Goal: Task Accomplishment & Management: Manage account settings

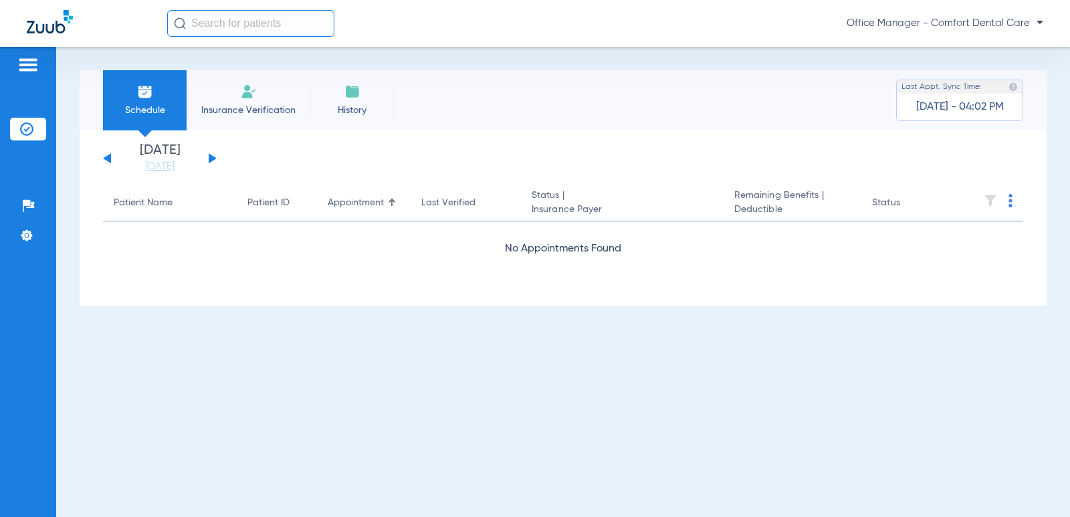
click at [210, 158] on button at bounding box center [213, 158] width 8 height 10
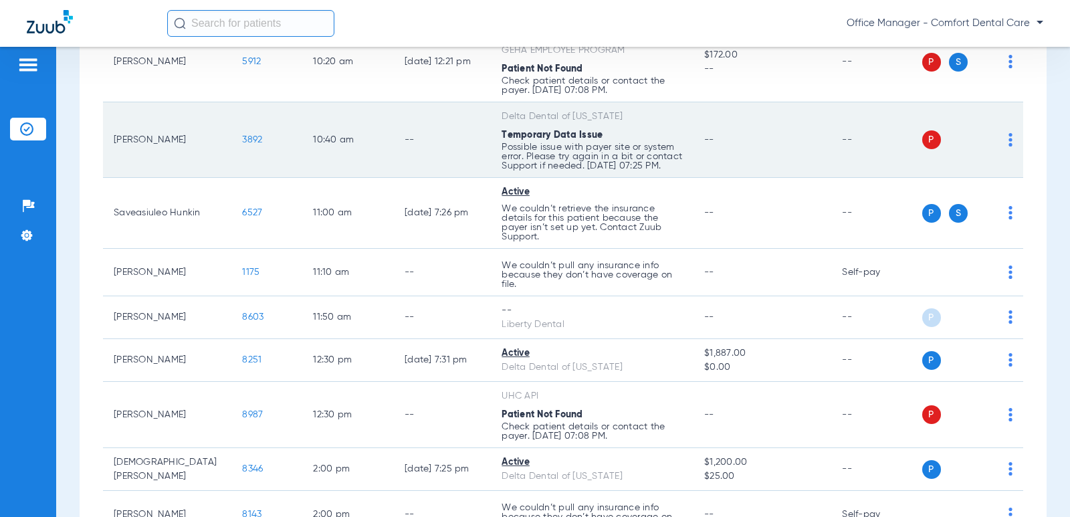
scroll to position [401, 0]
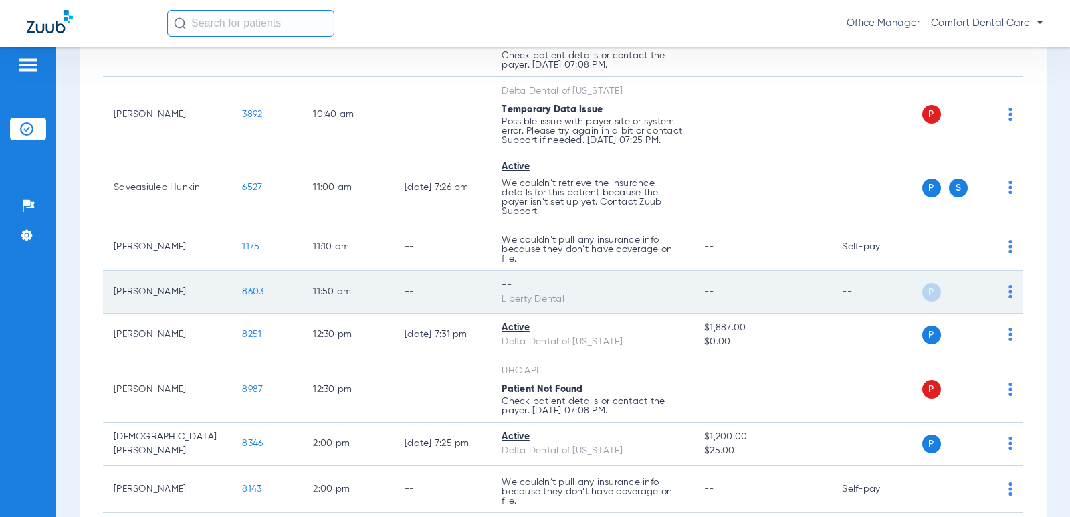
click at [922, 302] on span "P" at bounding box center [931, 292] width 19 height 19
click at [242, 296] on span "8603" at bounding box center [252, 291] width 21 height 9
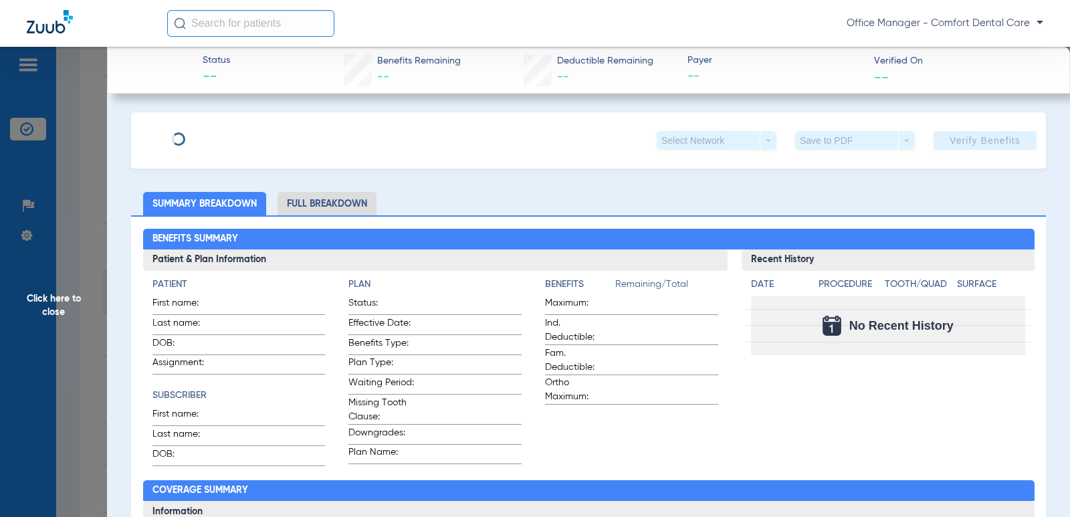
type input "Satyajit"
type input "Kar"
type input "06/21/1957"
type input "551W22291"
type input "WPCAMSB2428"
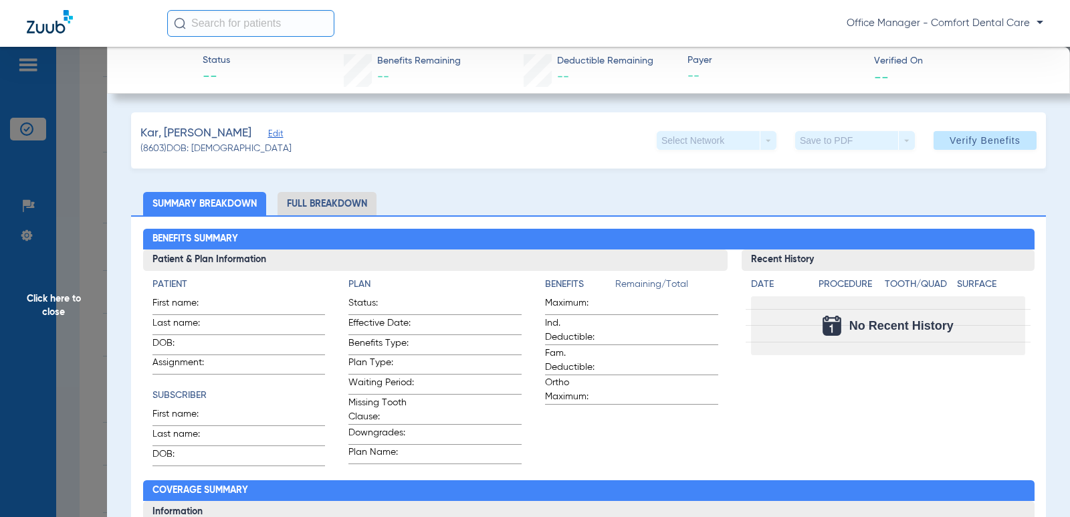
click at [268, 132] on span "Edit" at bounding box center [274, 135] width 12 height 13
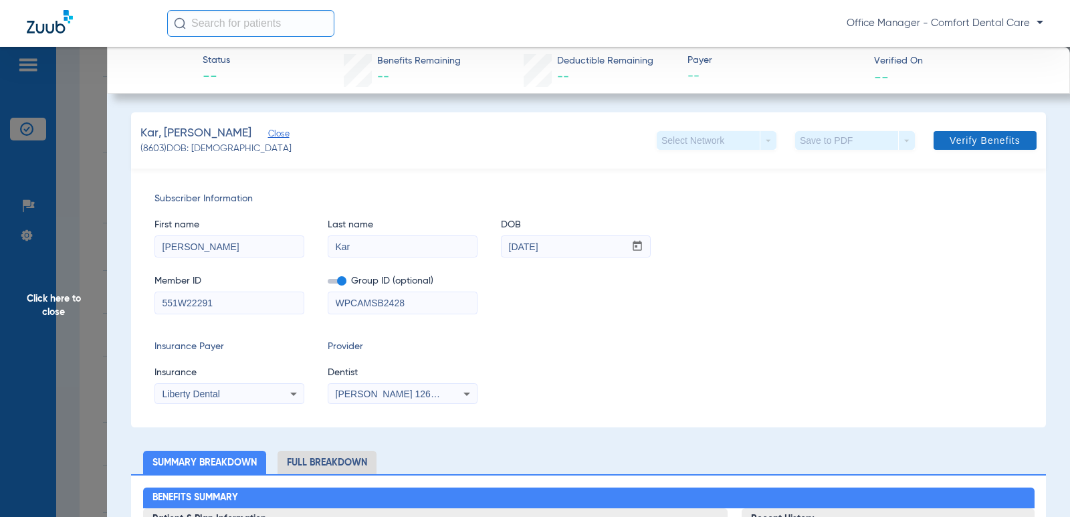
click at [984, 143] on span "Verify Benefits" at bounding box center [985, 140] width 71 height 11
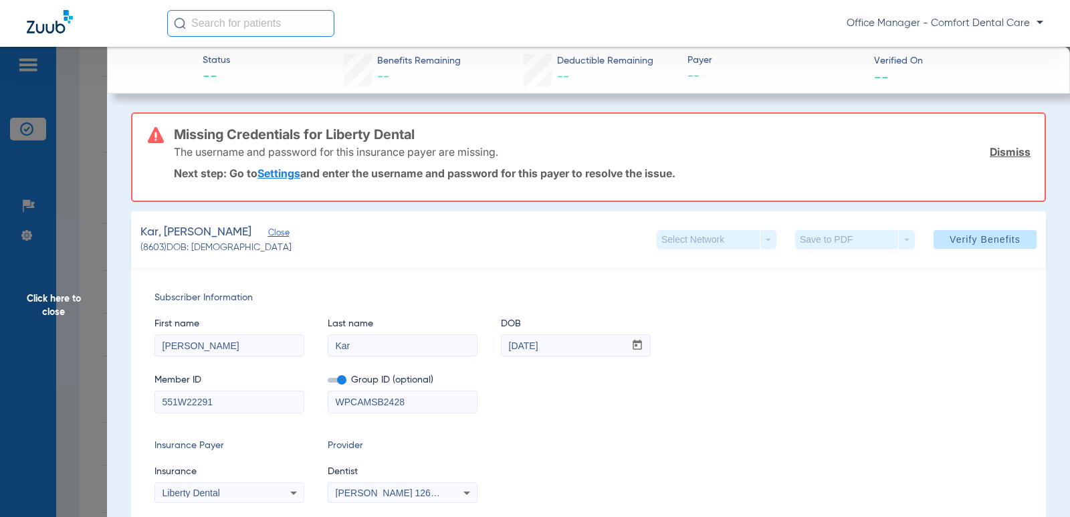
click at [280, 171] on link "Settings" at bounding box center [279, 173] width 43 height 13
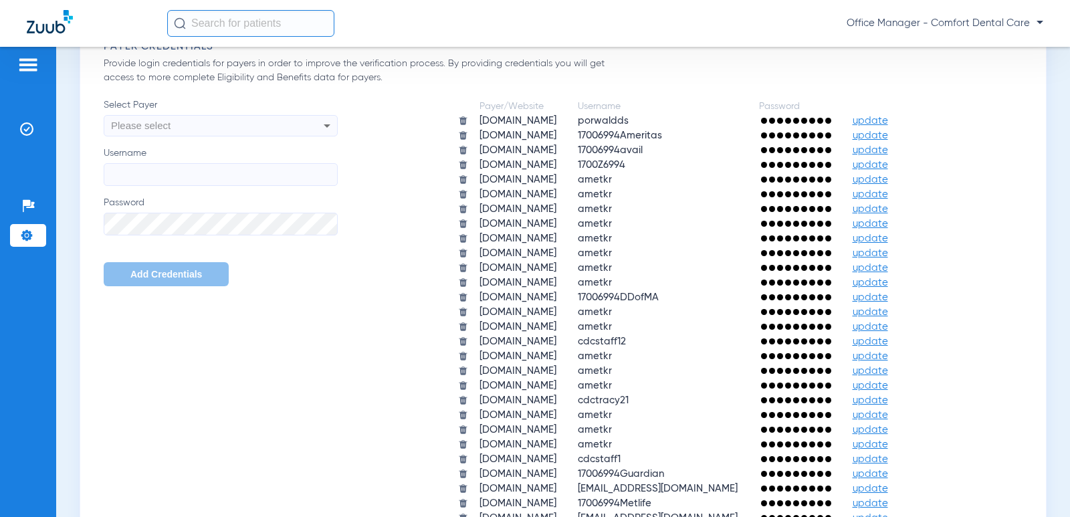
scroll to position [535, 0]
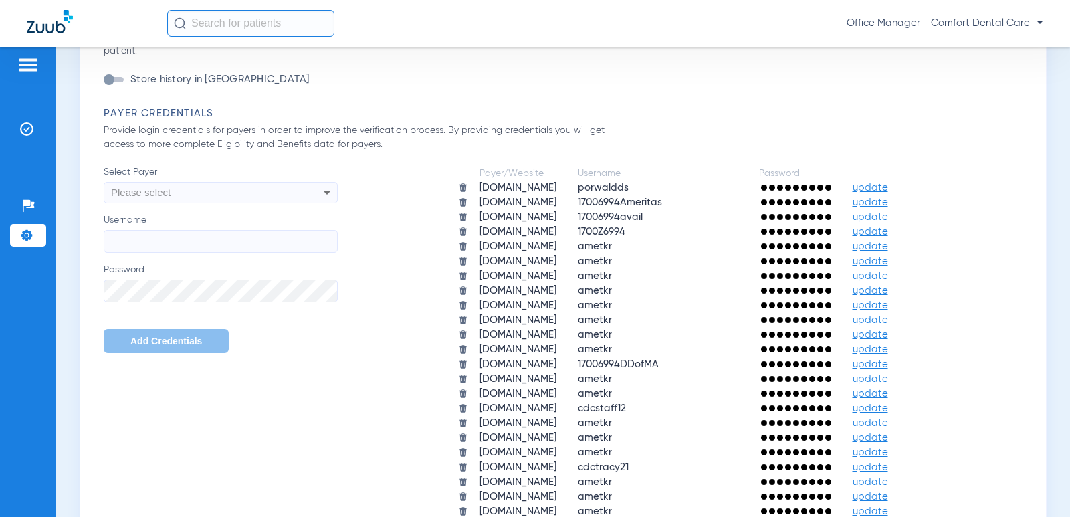
click at [441, 69] on div "Keep History in Zuub Enabling the below toggle will keep a history of the last …" at bounding box center [567, 60] width 926 height 94
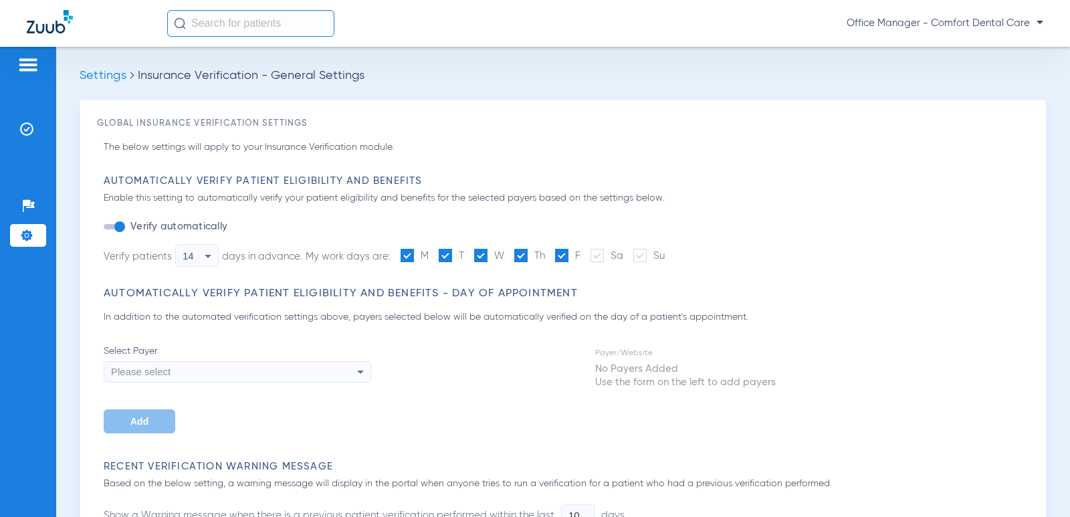
scroll to position [0, 0]
click at [209, 256] on icon at bounding box center [208, 257] width 7 height 3
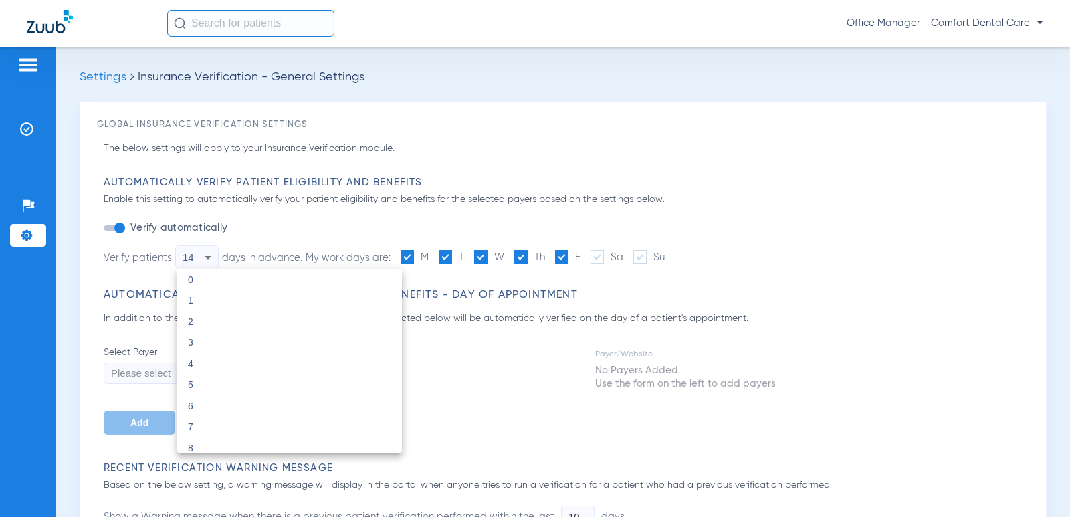
scroll to position [132, 0]
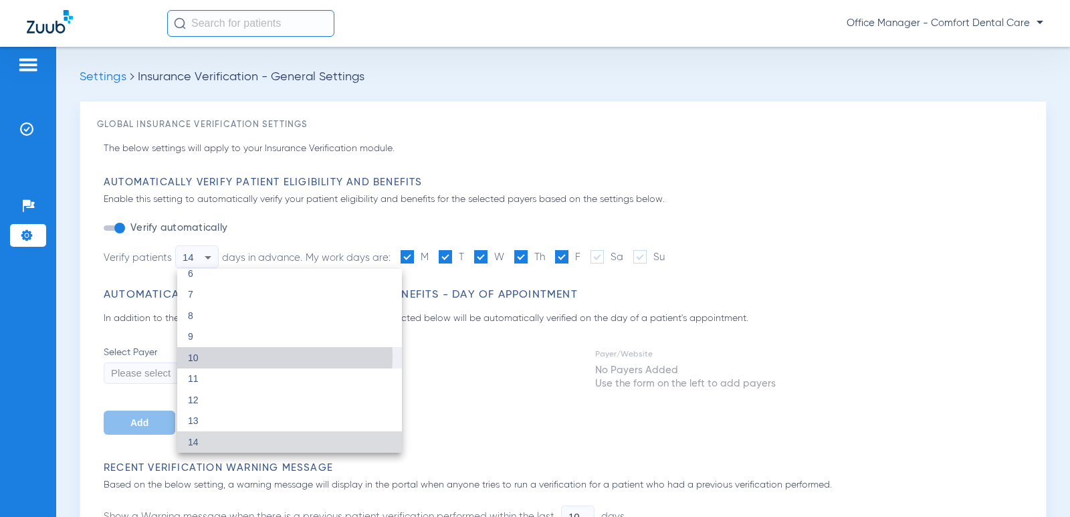
click at [207, 356] on mat-option "10" at bounding box center [289, 357] width 225 height 21
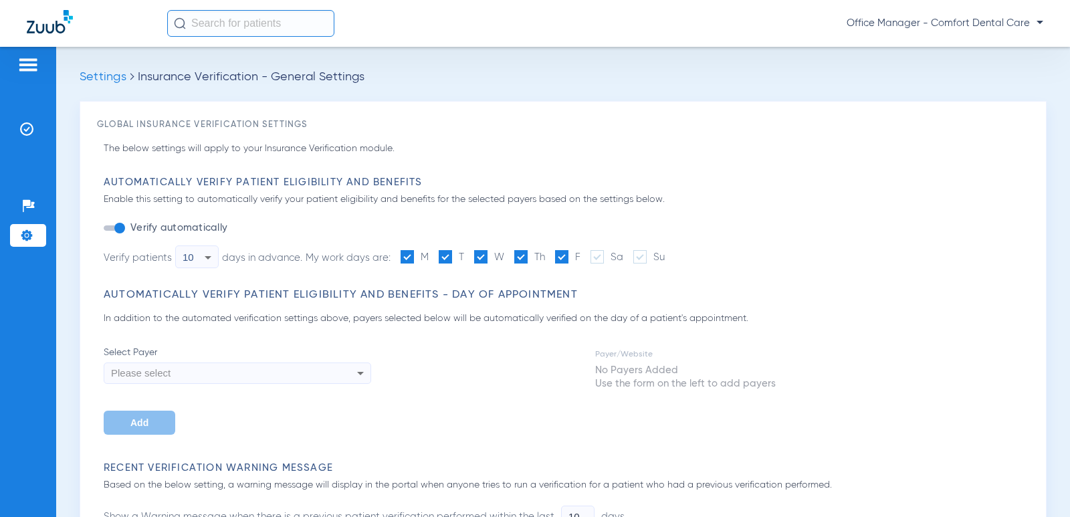
click at [892, 272] on div "Automatically Verify Patient Eligibility and Benefits Enable this setting to au…" at bounding box center [567, 232] width 926 height 112
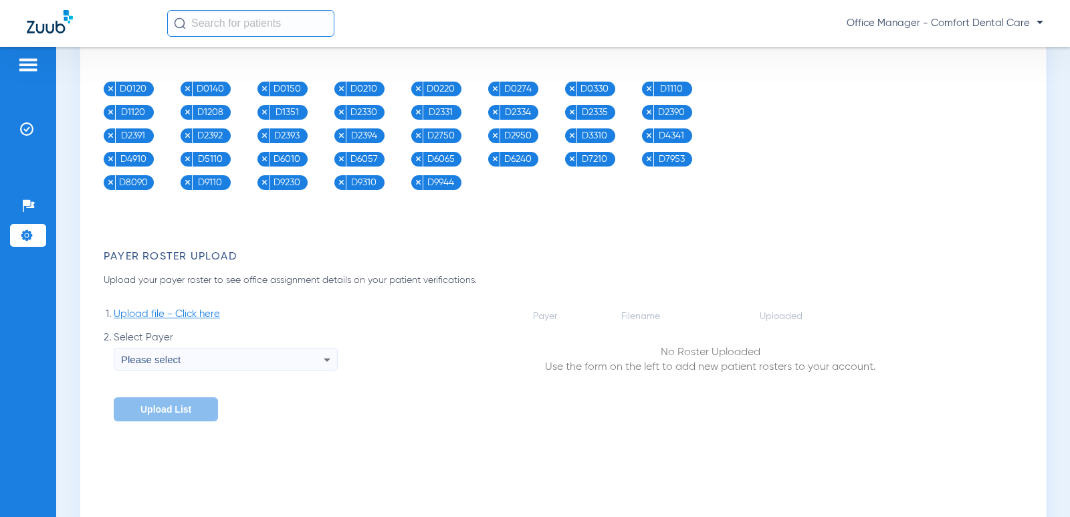
scroll to position [1378, 0]
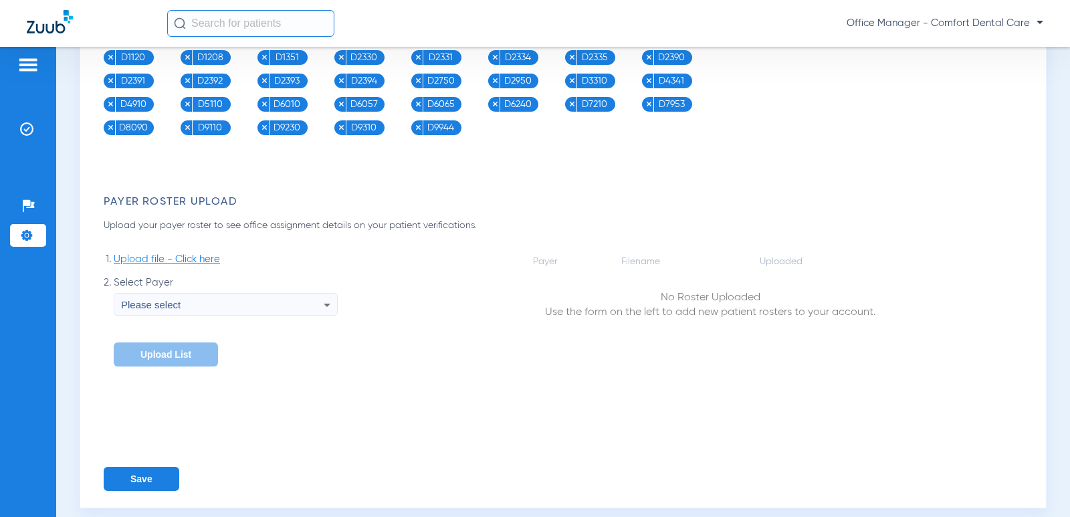
click at [136, 467] on button "Save" at bounding box center [142, 479] width 76 height 24
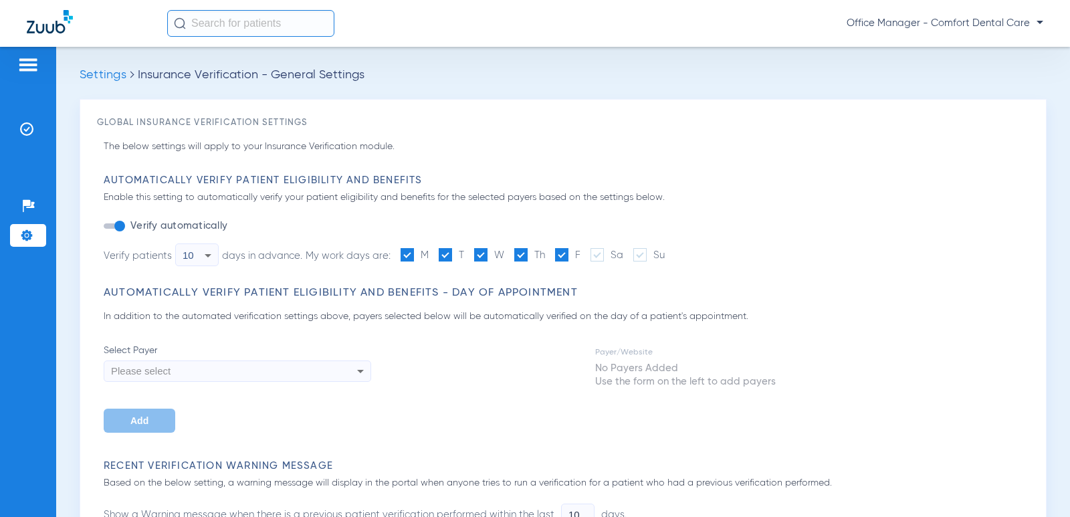
scroll to position [0, 0]
click at [24, 126] on img at bounding box center [26, 128] width 13 height 13
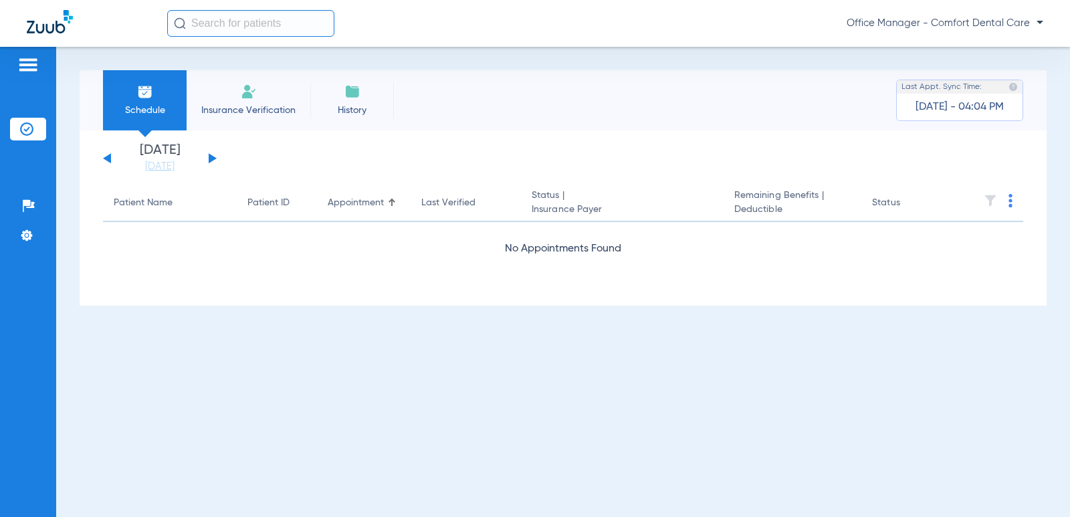
click at [243, 96] on img at bounding box center [249, 92] width 16 height 16
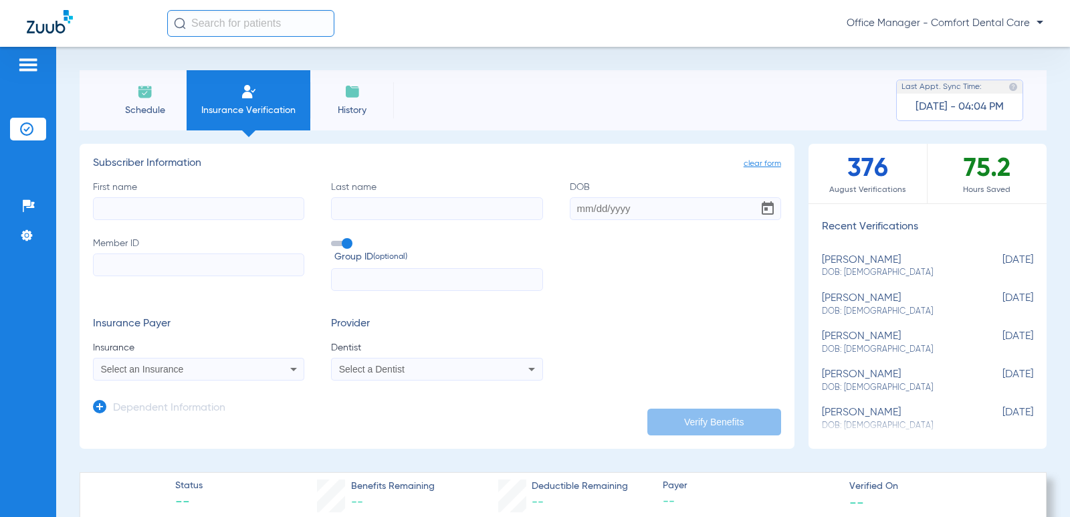
click at [144, 94] on img at bounding box center [145, 92] width 16 height 16
